Goal: Task Accomplishment & Management: Manage account settings

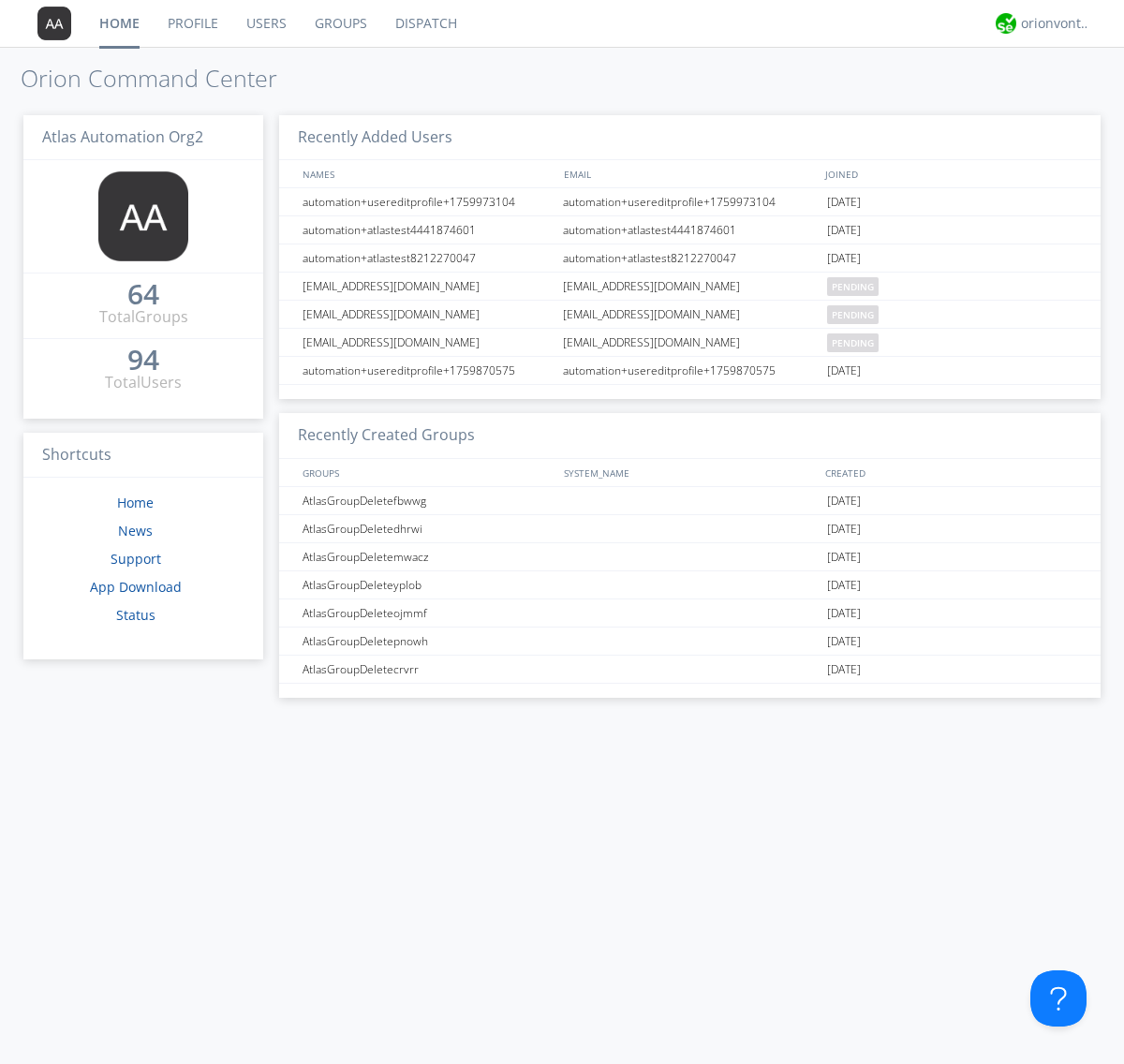
click at [339, 23] on link "Groups" at bounding box center [340, 23] width 81 height 47
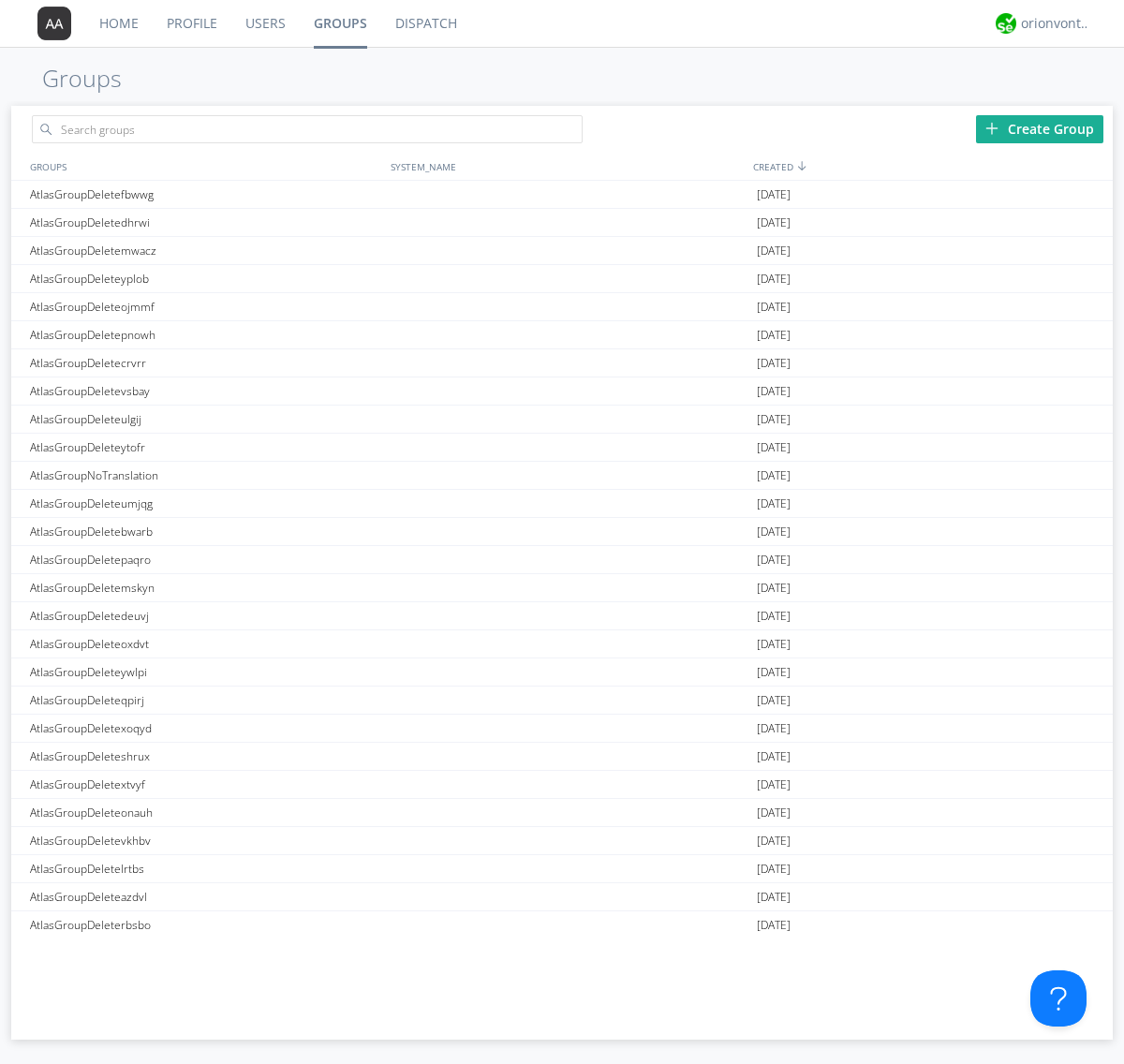
click at [1040, 129] on div "Create Group" at bounding box center [1040, 129] width 128 height 28
click at [339, 23] on link "Groups" at bounding box center [340, 23] width 82 height 47
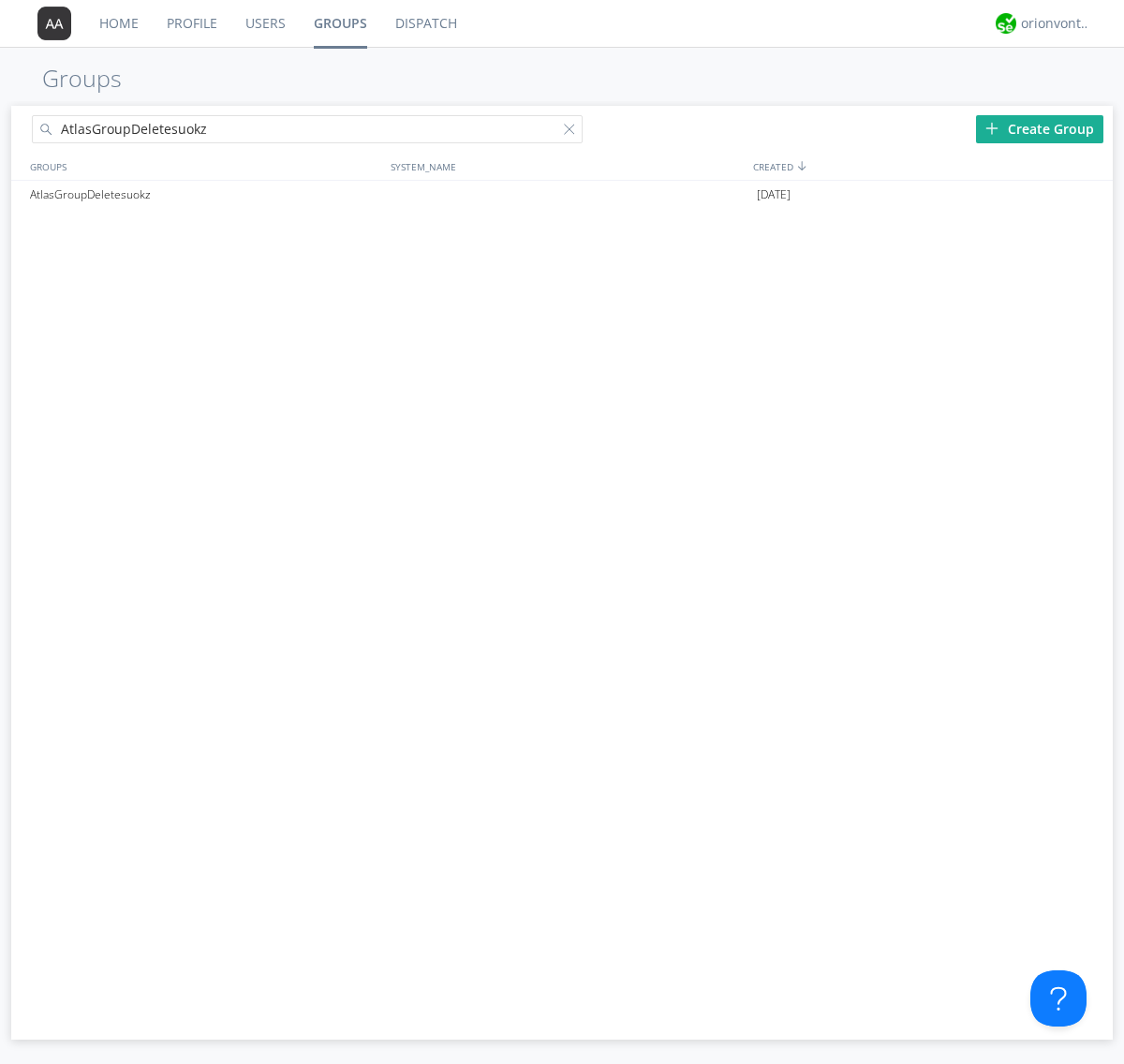
type input "AtlasGroupDeletesuokz"
click at [573, 132] on div at bounding box center [573, 133] width 19 height 19
type input "AtlasGroupDeletesuokz"
click at [206, 194] on div "AtlasGroupDeletesuokz" at bounding box center [205, 195] width 360 height 28
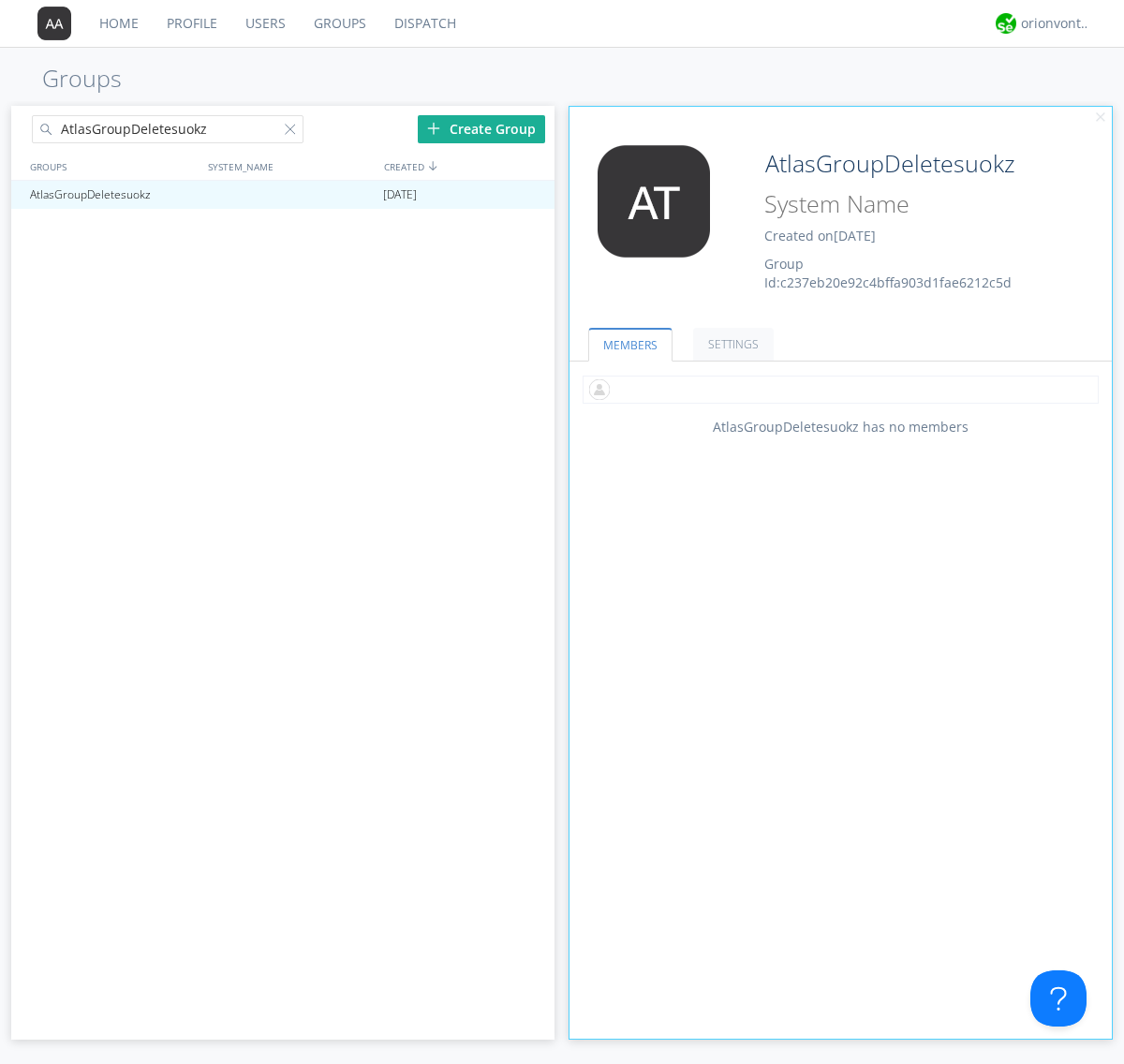
click at [841, 389] on input "text" at bounding box center [841, 389] width 516 height 28
type input "automation+atlas0005+org2"
click at [837, 389] on input "text" at bounding box center [841, 389] width 516 height 28
type input "automation+atlas0004+org2"
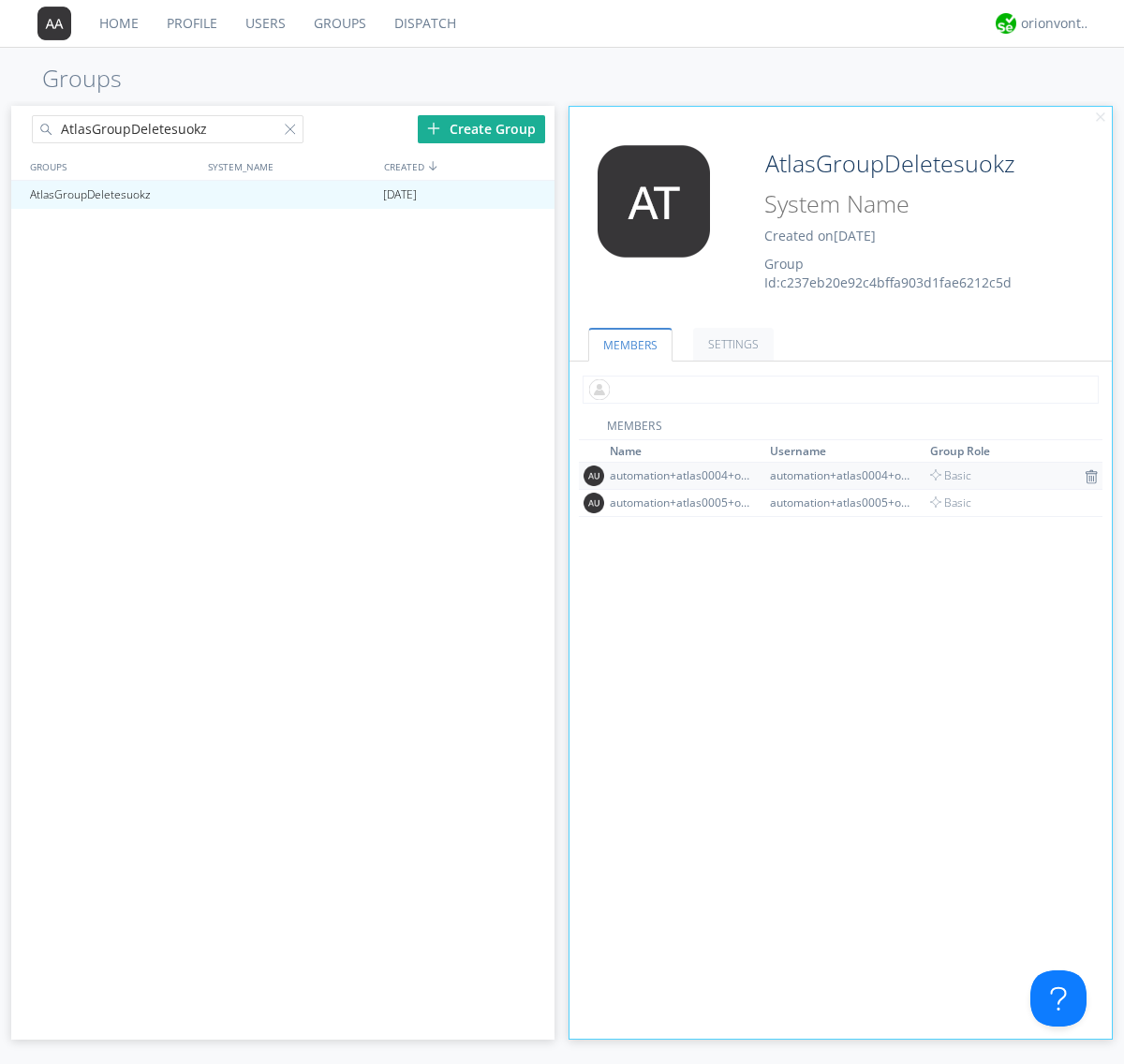
scroll to position [123, 0]
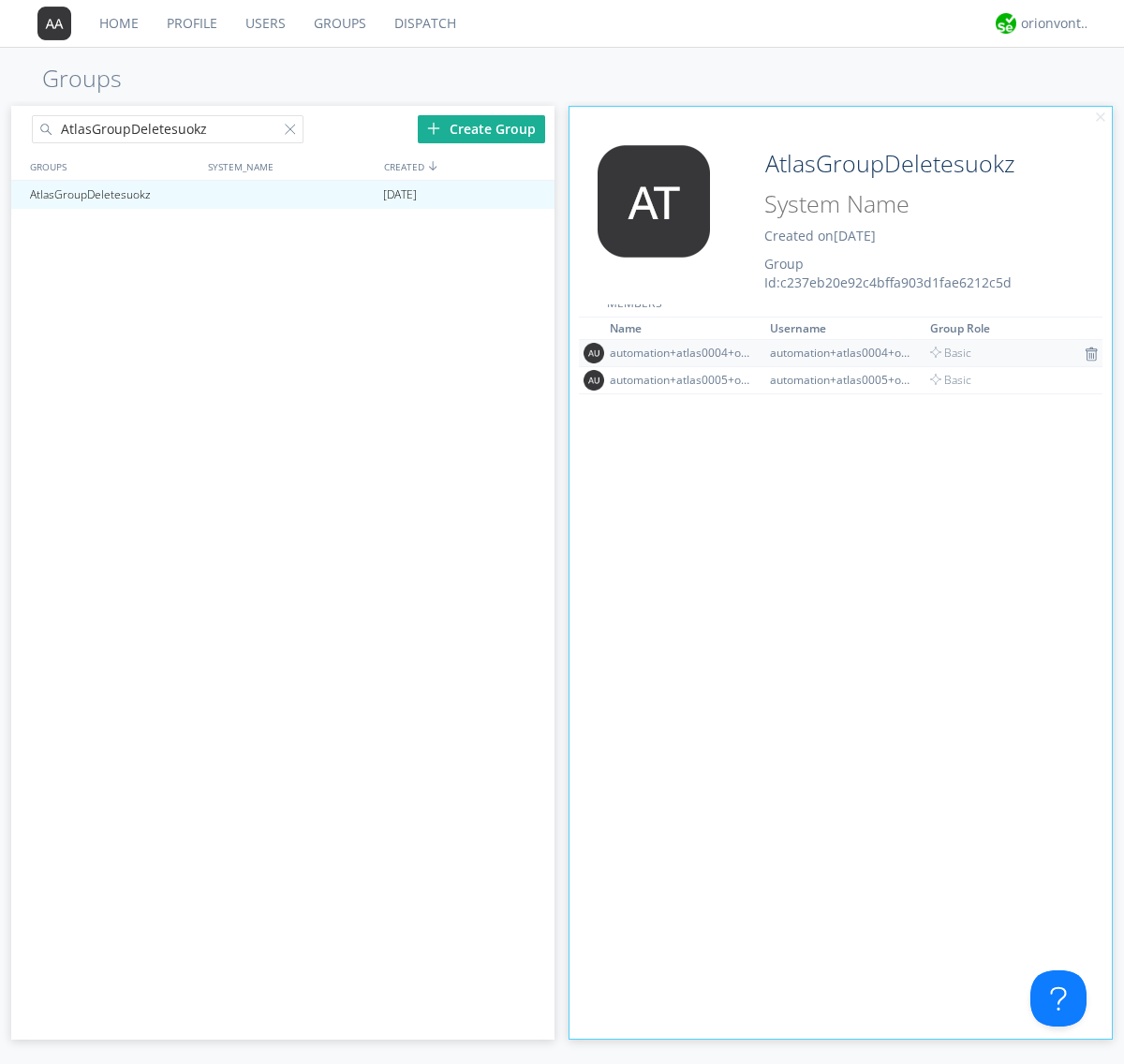
click at [1085, 353] on img at bounding box center [1091, 353] width 13 height 15
click at [530, 195] on div at bounding box center [531, 195] width 19 height 15
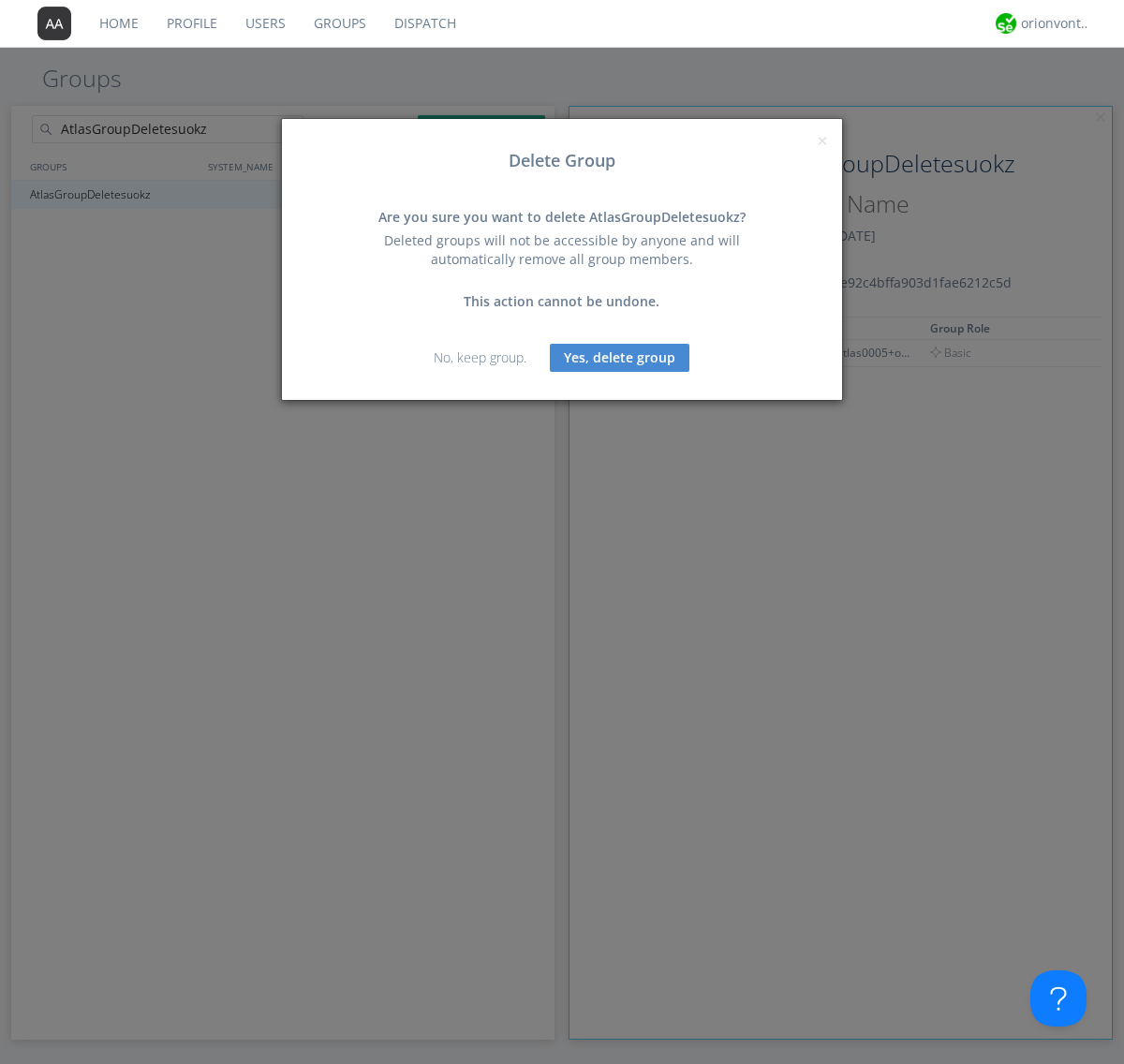
click at [620, 357] on button "Yes, delete group" at bounding box center [620, 357] width 140 height 28
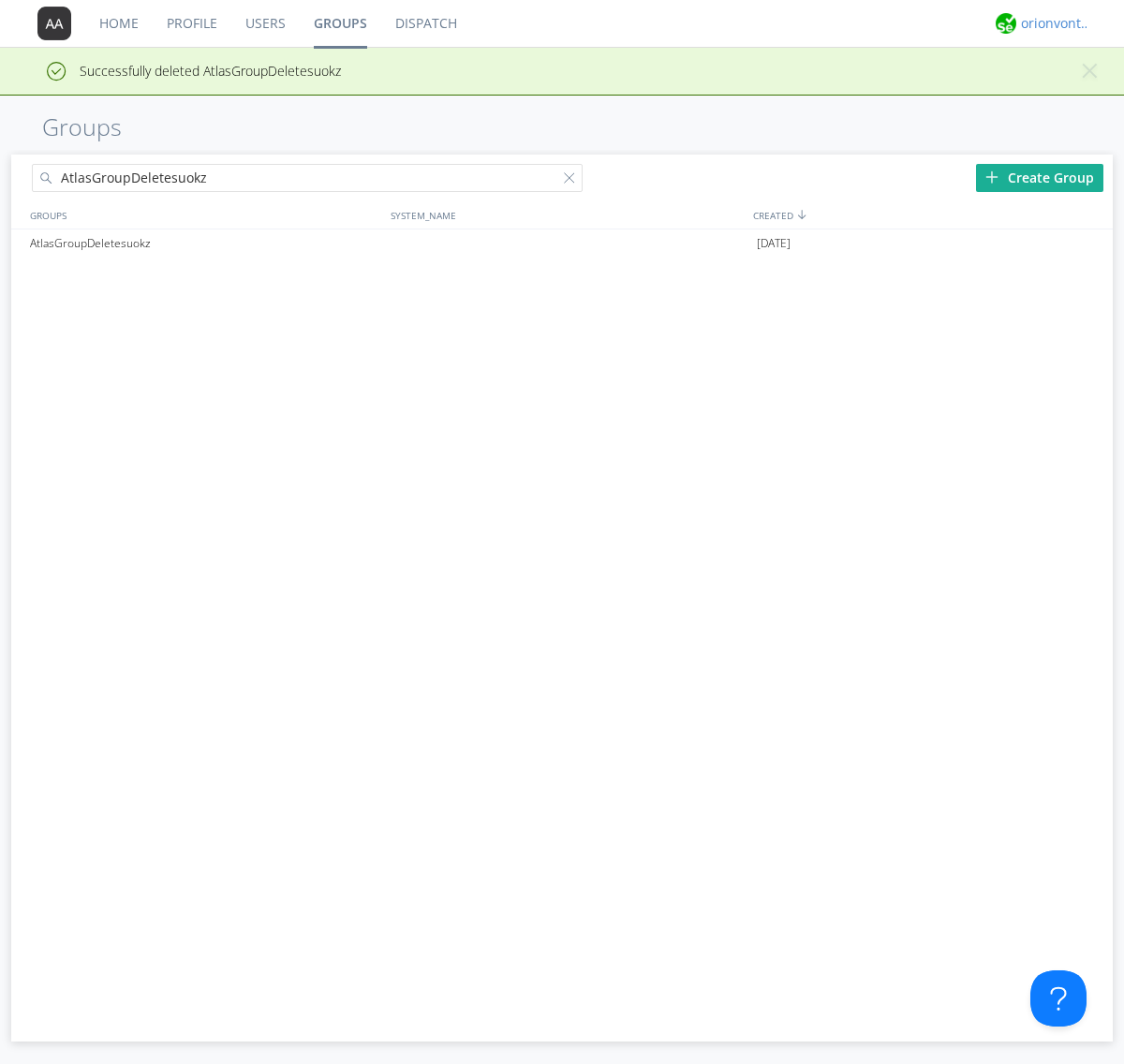
click at [1051, 23] on div "orionvontas+atlas+automation+org2" at bounding box center [1056, 23] width 70 height 19
